Goal: Task Accomplishment & Management: Use online tool/utility

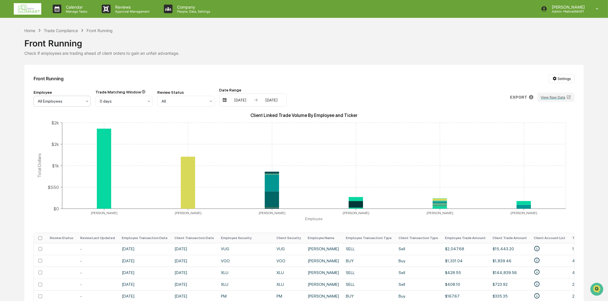
click at [32, 12] on img at bounding box center [28, 8] width 28 height 11
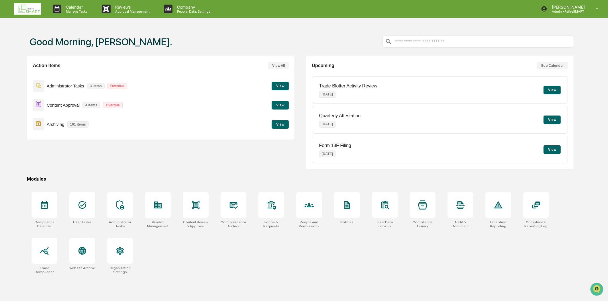
click at [280, 121] on button "View" at bounding box center [280, 124] width 17 height 9
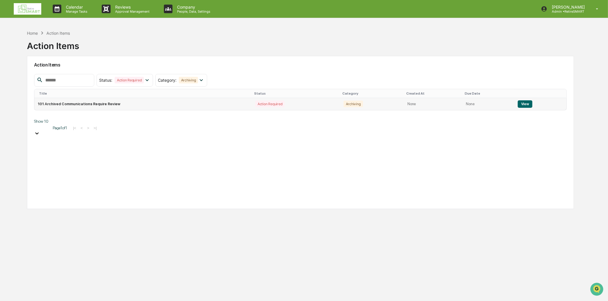
click at [521, 104] on button "View" at bounding box center [525, 103] width 15 height 7
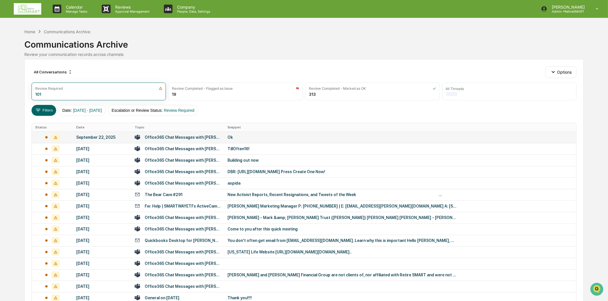
click at [182, 135] on div "Office365 Chat Messages with [PERSON_NAME], [PERSON_NAME], [PERSON_NAME], [PERS…" at bounding box center [183, 137] width 76 height 5
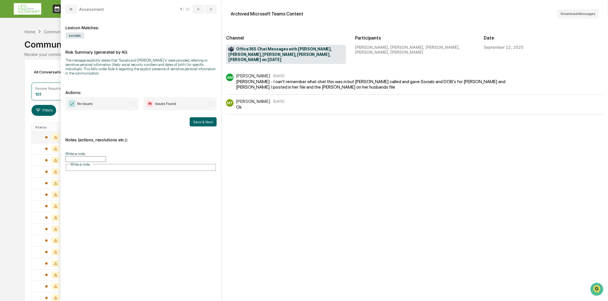
click at [101, 156] on input "Write a note..." at bounding box center [85, 159] width 41 height 6
drag, startPoint x: 95, startPoint y: 168, endPoint x: 14, endPoint y: 167, distance: 80.8
click at [14, 167] on body "Calendar Manage Tasks Reviews Approval Management Company People, Data, Setting…" at bounding box center [304, 225] width 608 height 451
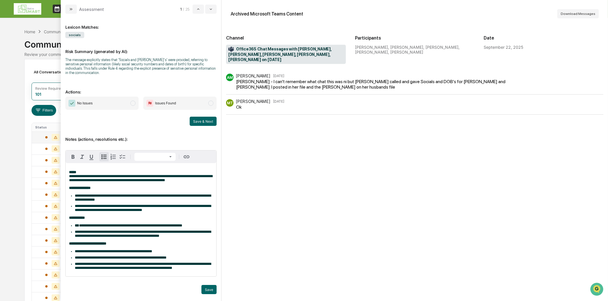
scroll to position [13, 0]
click at [205, 289] on button "Save" at bounding box center [208, 289] width 15 height 9
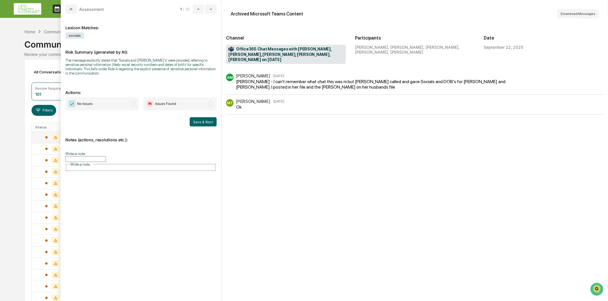
scroll to position [0, 0]
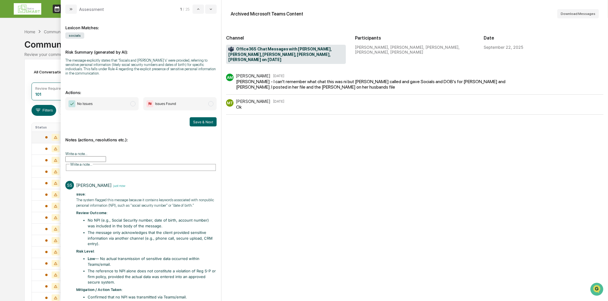
click at [130, 104] on span "modal" at bounding box center [132, 103] width 5 height 5
click at [194, 124] on button "Save & Next" at bounding box center [203, 121] width 27 height 9
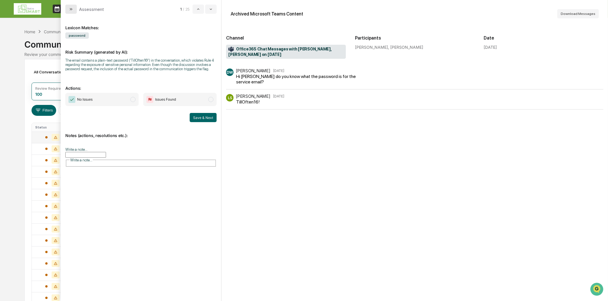
click at [75, 11] on button "modal" at bounding box center [70, 9] width 11 height 9
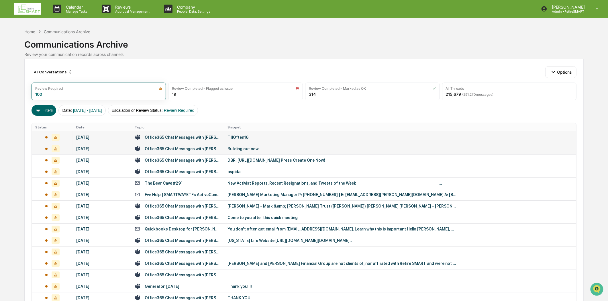
click at [177, 148] on div "Office365 Chat Messages with [PERSON_NAME], [PERSON_NAME] on [DATE]" at bounding box center [183, 148] width 76 height 5
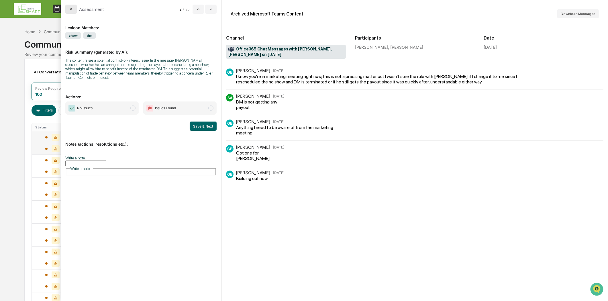
click at [68, 7] on button "modal" at bounding box center [70, 9] width 11 height 9
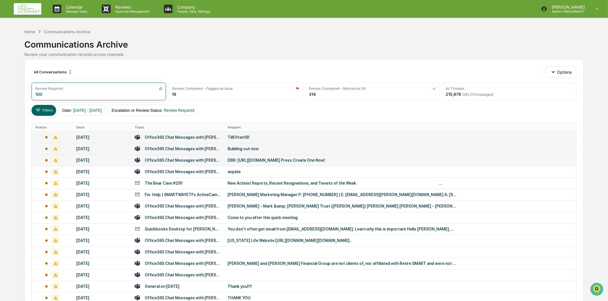
click at [168, 162] on div "Office365 Chat Messages with [PERSON_NAME], [PERSON_NAME] on [DATE]" at bounding box center [178, 159] width 86 height 5
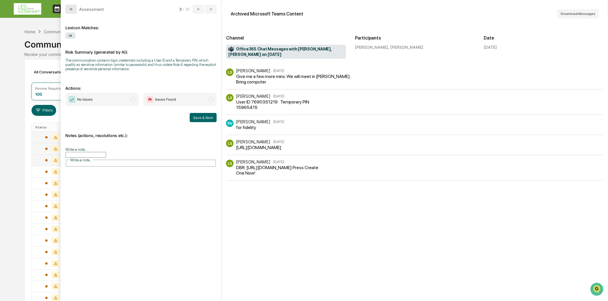
click at [74, 10] on button "modal" at bounding box center [70, 9] width 11 height 9
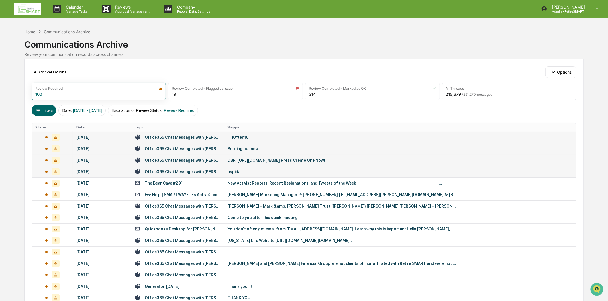
click at [193, 171] on div "Office365 Chat Messages with [PERSON_NAME], [PERSON_NAME], [PERSON_NAME], [PERS…" at bounding box center [183, 171] width 76 height 5
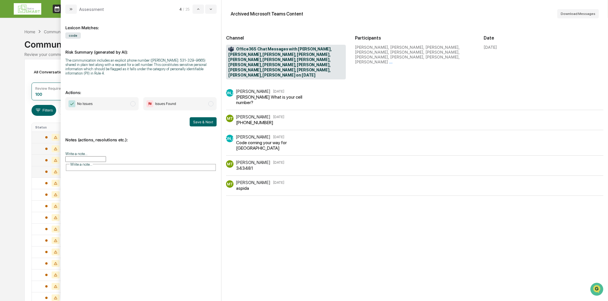
click at [72, 12] on button "modal" at bounding box center [70, 9] width 11 height 9
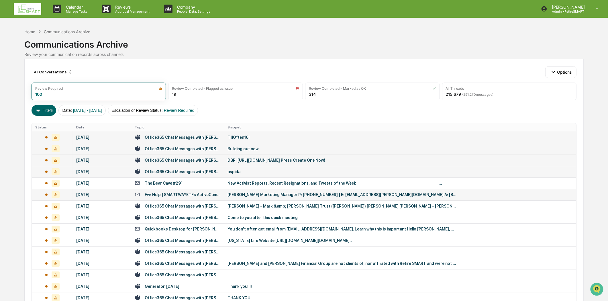
click at [167, 192] on div "Fw: Help | SMARTWAYETFs ActiveCampaign" at bounding box center [183, 194] width 76 height 5
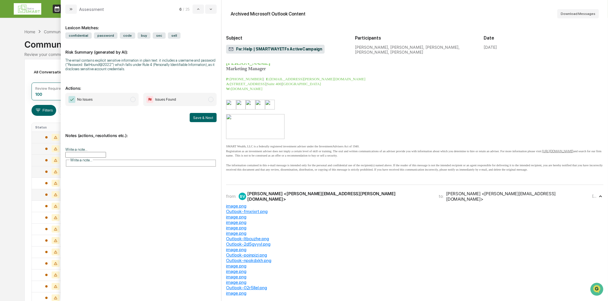
scroll to position [127, 0]
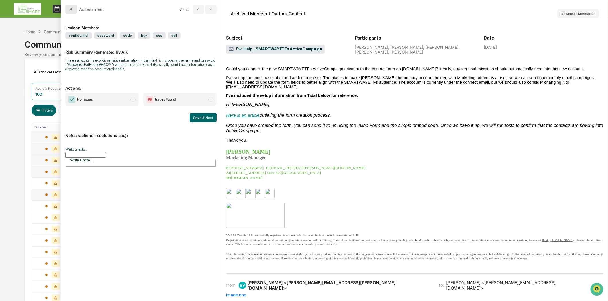
click at [74, 8] on button "modal" at bounding box center [70, 9] width 11 height 9
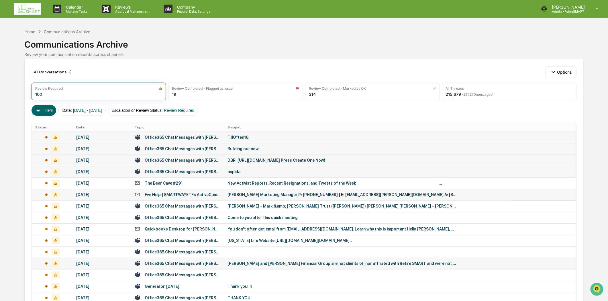
click at [178, 262] on div "Office365 Chat Messages with [PERSON_NAME], [PERSON_NAME], [PERSON_NAME], [PERS…" at bounding box center [183, 263] width 76 height 5
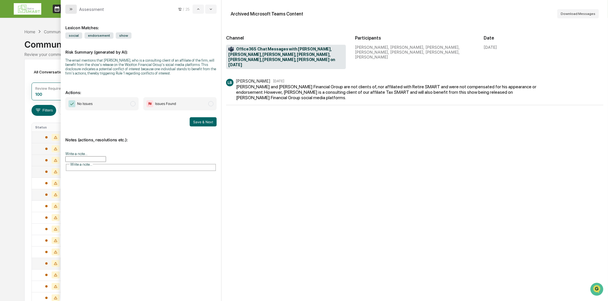
click at [74, 5] on button "modal" at bounding box center [70, 9] width 11 height 9
